Goal: Task Accomplishment & Management: Manage account settings

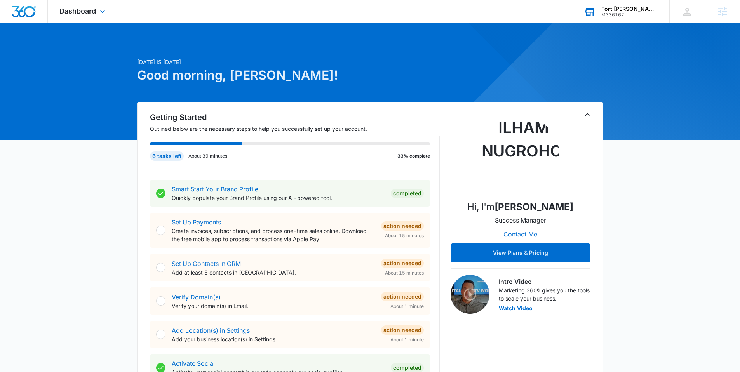
click at [605, 10] on div "Fort Smith Gutter Works, LLC" at bounding box center [629, 9] width 57 height 6
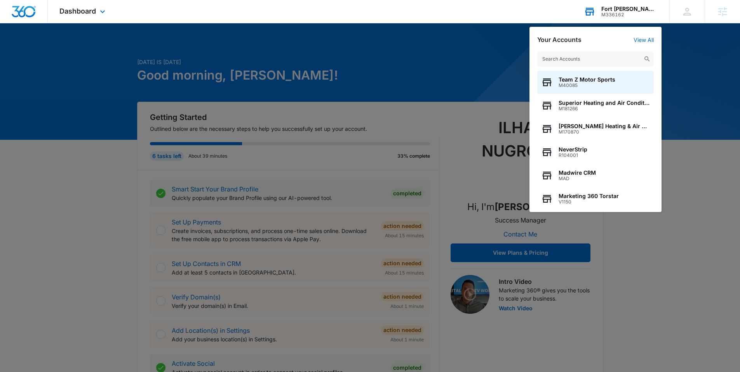
click at [574, 59] on input "text" at bounding box center [595, 59] width 117 height 16
click at [572, 60] on input "text" at bounding box center [595, 59] width 117 height 16
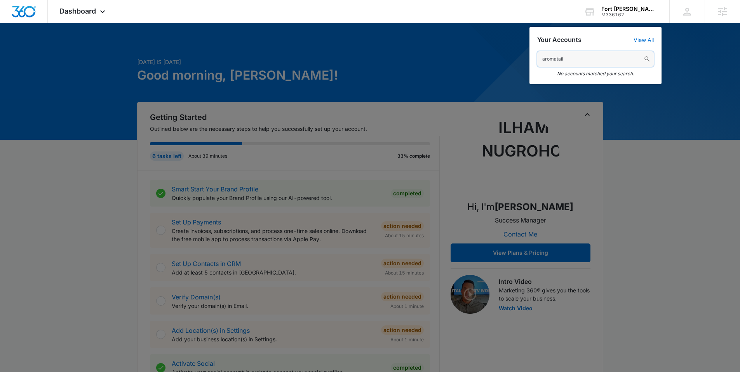
drag, startPoint x: 571, startPoint y: 60, endPoint x: 518, endPoint y: 69, distance: 53.5
click at [518, 23] on nav "Dashboard Apps Reputation Websites Forms CRM Email Social Shop Content Ads Inte…" at bounding box center [370, 11] width 740 height 23
drag, startPoint x: 579, startPoint y: 59, endPoint x: 528, endPoint y: 60, distance: 51.3
click at [528, 23] on nav "Dashboard Apps Reputation Websites Forms CRM Email Social Shop Content Ads Inte…" at bounding box center [370, 11] width 740 height 23
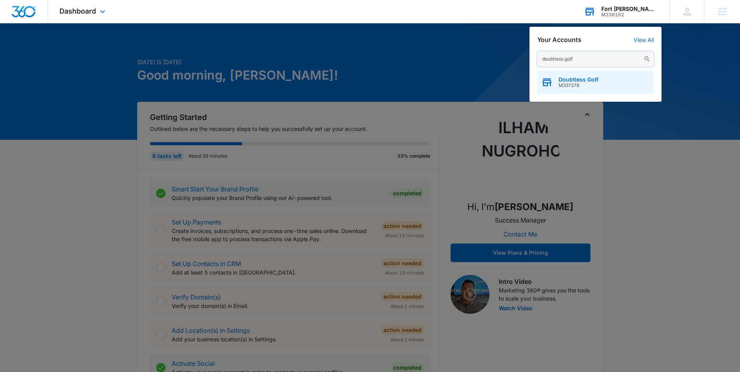
type input "doubtless golf"
click at [550, 78] on icon "button" at bounding box center [547, 83] width 12 height 12
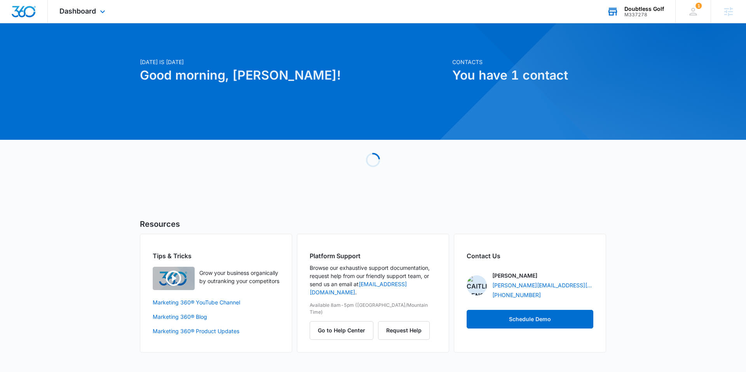
click at [97, 17] on div "Dashboard Apps Reputation Websites Forms CRM Email Social Shop Content Ads Inte…" at bounding box center [83, 11] width 71 height 23
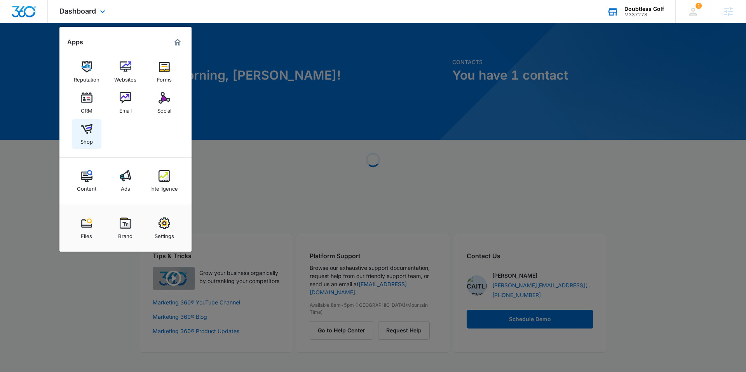
click at [89, 128] on img at bounding box center [87, 129] width 12 height 12
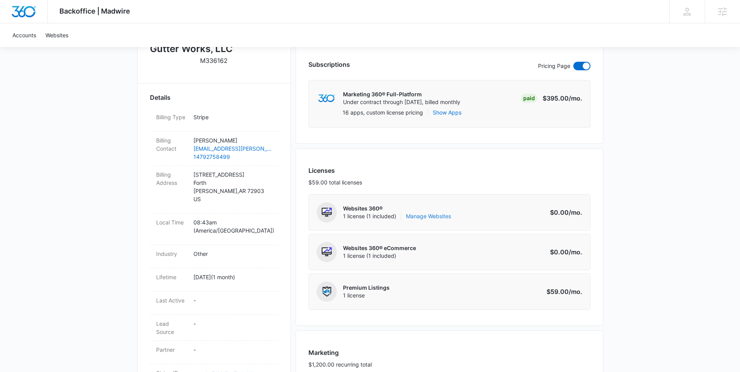
scroll to position [202, 0]
click at [429, 213] on link "Manage Websites" at bounding box center [428, 215] width 45 height 8
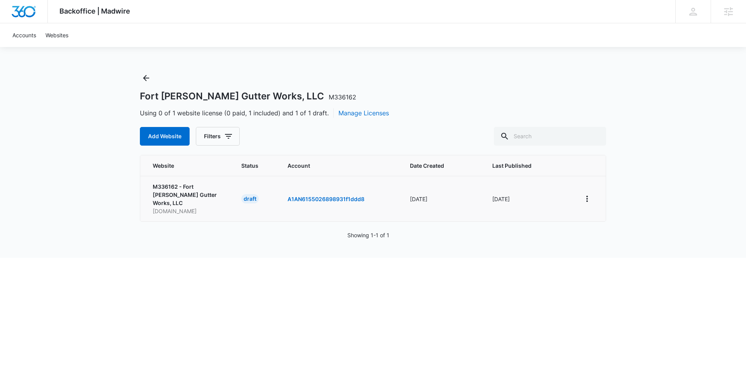
click at [596, 195] on td at bounding box center [588, 198] width 34 height 45
click at [585, 194] on icon "View More" at bounding box center [586, 198] width 9 height 9
click at [606, 251] on div "Activate Draft" at bounding box center [613, 251] width 47 height 5
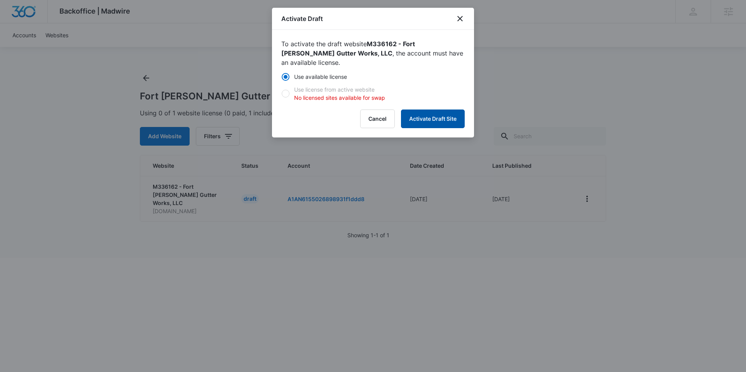
click at [429, 110] on button "Activate Draft Site" at bounding box center [433, 119] width 64 height 19
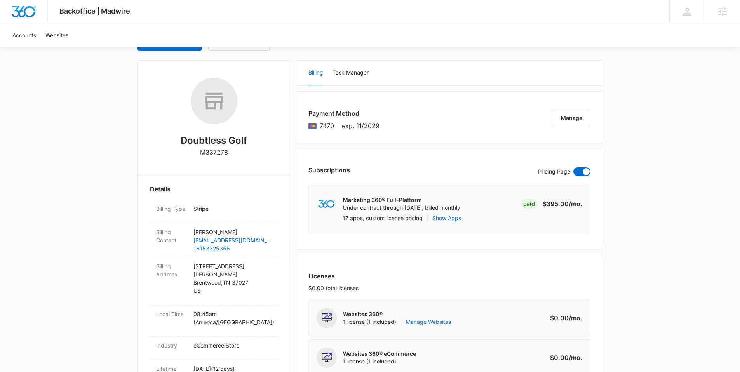
scroll to position [138, 0]
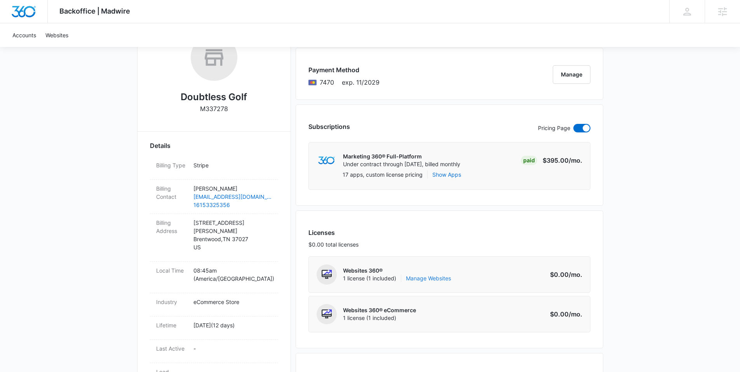
click at [428, 276] on link "Manage Websites" at bounding box center [428, 279] width 45 height 8
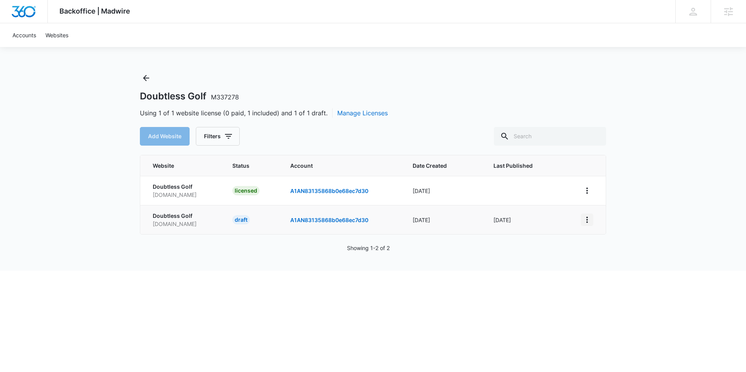
click at [587, 219] on icon "View More" at bounding box center [587, 220] width 2 height 6
click at [610, 274] on div "Activate Draft" at bounding box center [613, 276] width 47 height 5
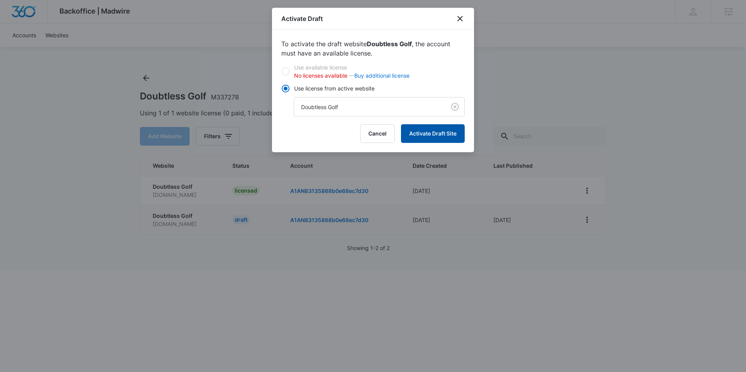
click at [438, 135] on button "Activate Draft Site" at bounding box center [433, 133] width 64 height 19
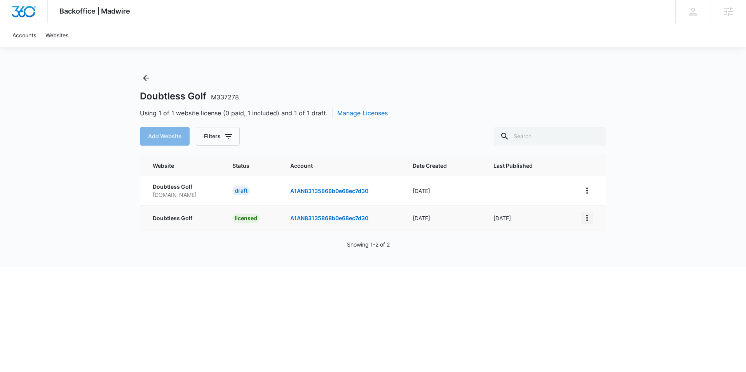
click at [590, 217] on icon "View More" at bounding box center [586, 217] width 9 height 9
click at [610, 248] on link "Edit Website" at bounding box center [605, 251] width 31 height 7
